Goal: Task Accomplishment & Management: Use online tool/utility

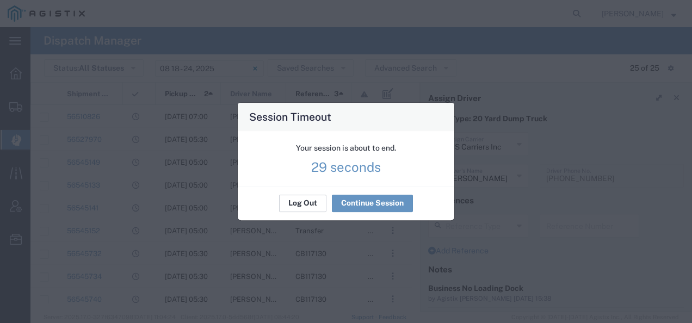
click at [306, 208] on button "Log Out" at bounding box center [302, 203] width 47 height 17
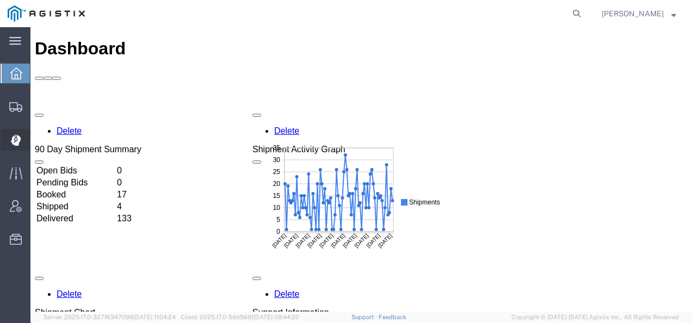
click at [20, 145] on icon at bounding box center [16, 139] width 10 height 11
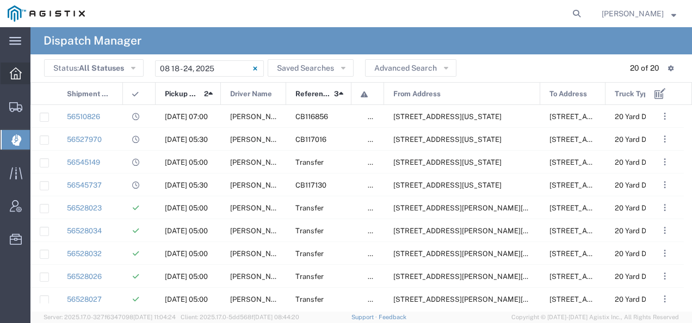
click at [15, 75] on icon at bounding box center [16, 73] width 12 height 12
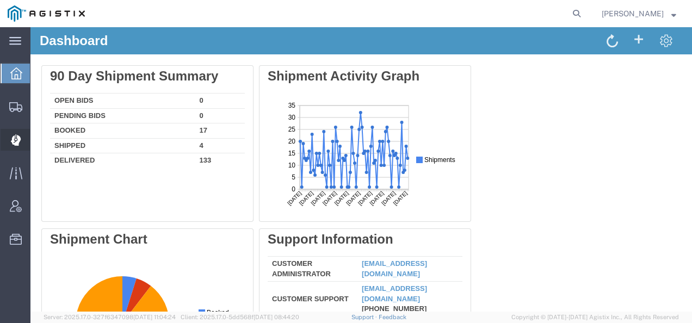
click at [18, 137] on icon at bounding box center [15, 140] width 10 height 11
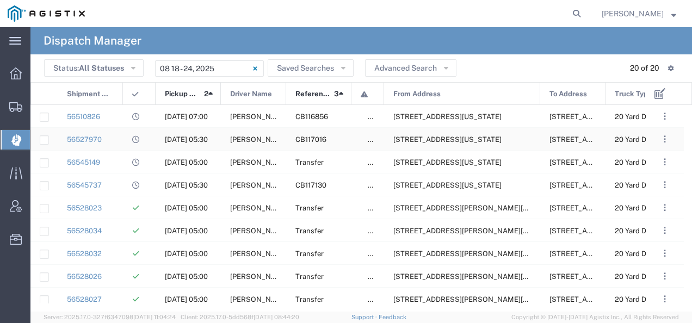
click at [366, 129] on div "false" at bounding box center [367, 139] width 33 height 22
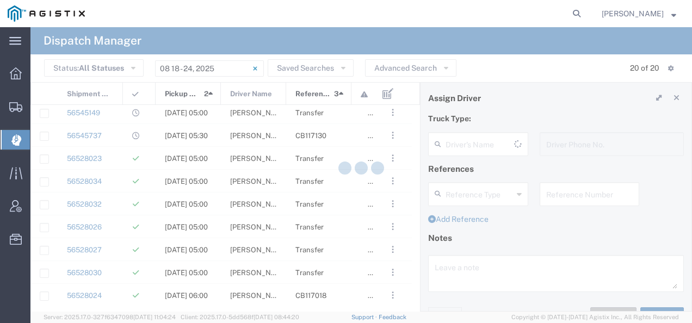
scroll to position [50, 0]
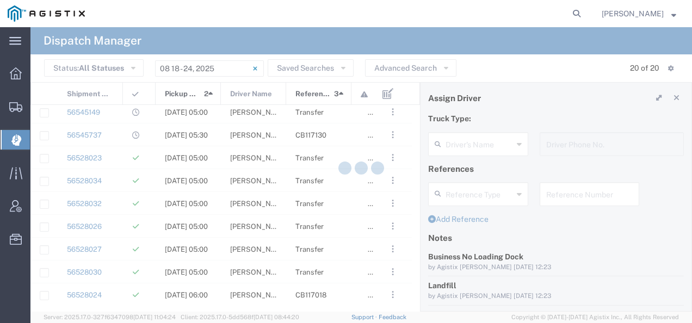
type input "[PERSON_NAME]"
type input "[PHONE_NUMBER]"
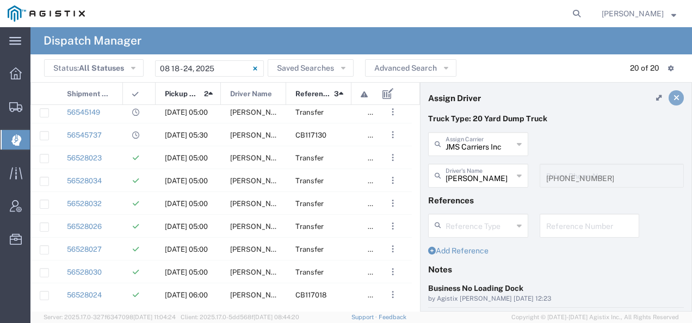
click at [671, 97] on link at bounding box center [675, 97] width 15 height 15
